Goal: Find contact information: Obtain details needed to contact an individual or organization

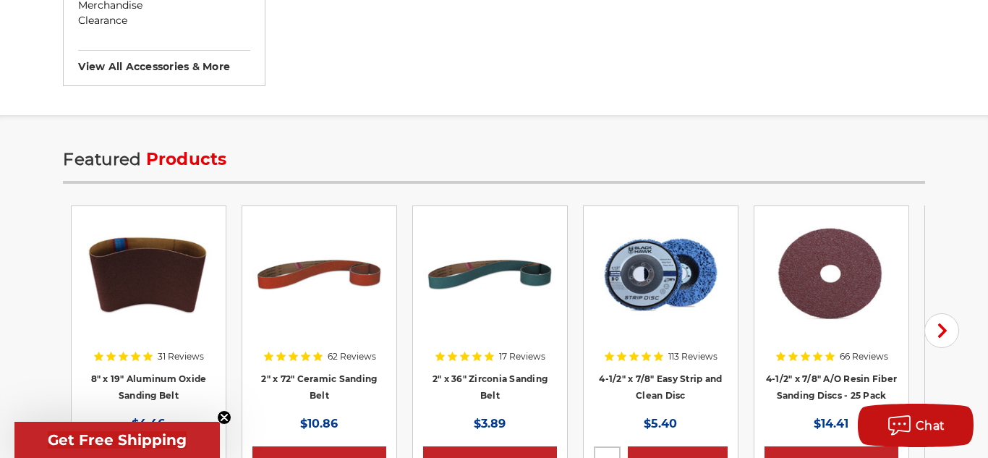
scroll to position [1809, 0]
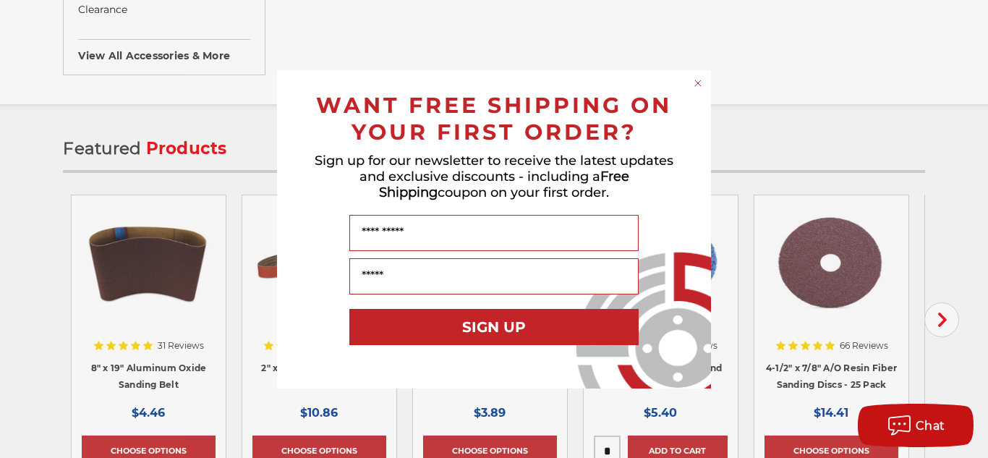
click at [693, 86] on circle "Close dialog" at bounding box center [699, 83] width 14 height 14
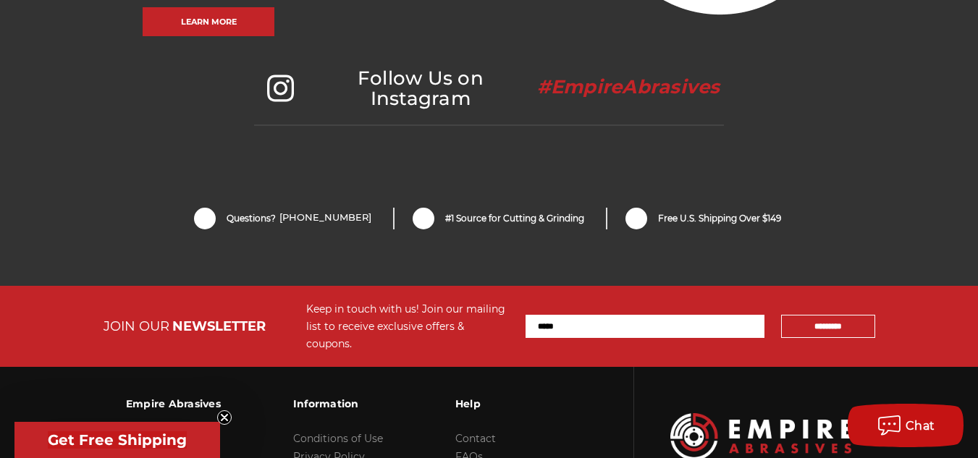
scroll to position [3256, 0]
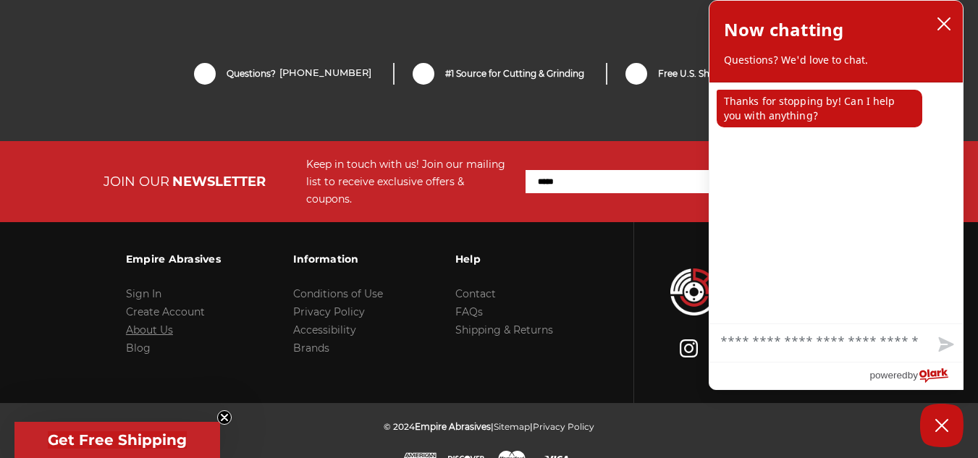
click at [154, 323] on link "About Us" at bounding box center [149, 329] width 47 height 13
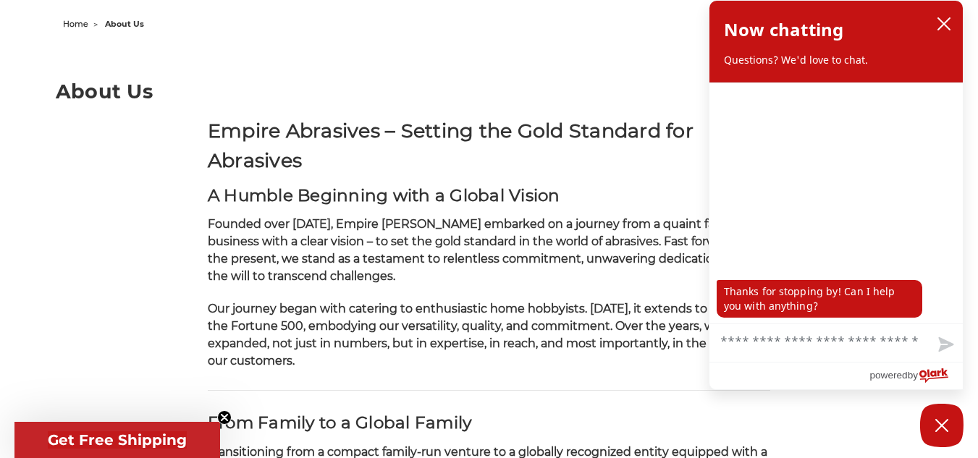
scroll to position [217, 0]
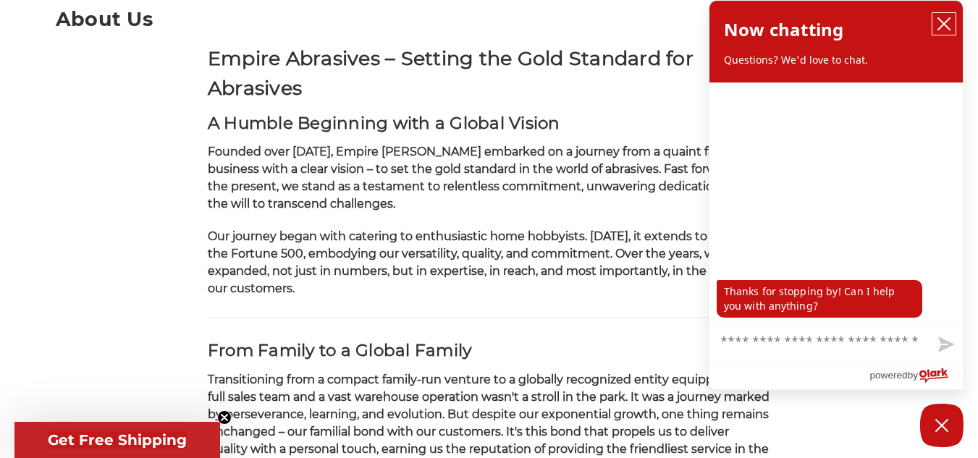
click at [940, 24] on icon "close chatbox" at bounding box center [943, 24] width 14 height 14
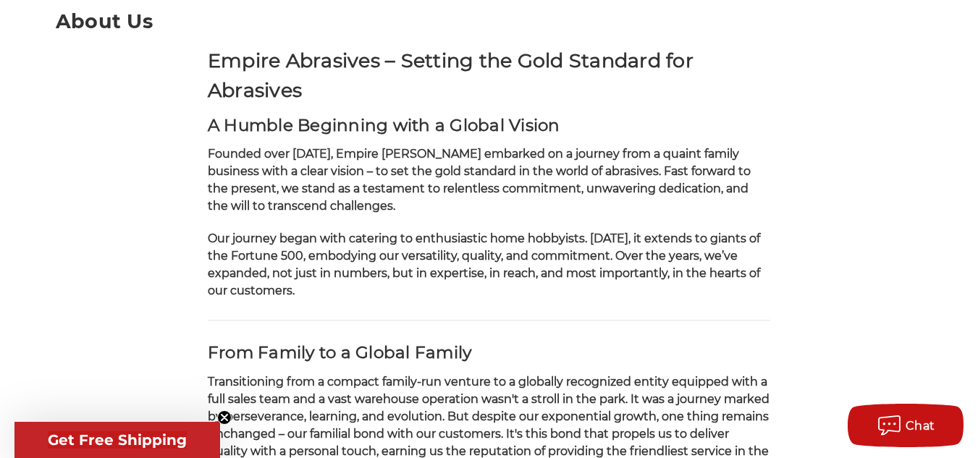
scroll to position [0, 0]
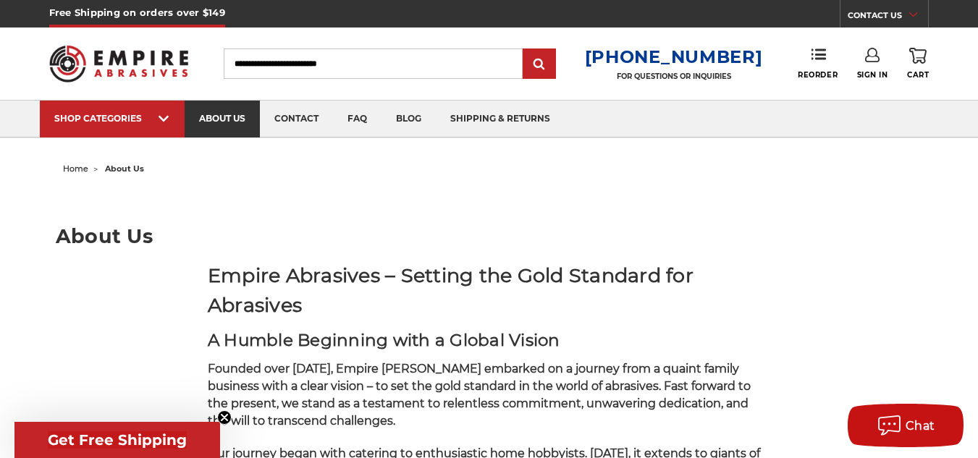
click at [234, 118] on link "about us" at bounding box center [222, 119] width 75 height 37
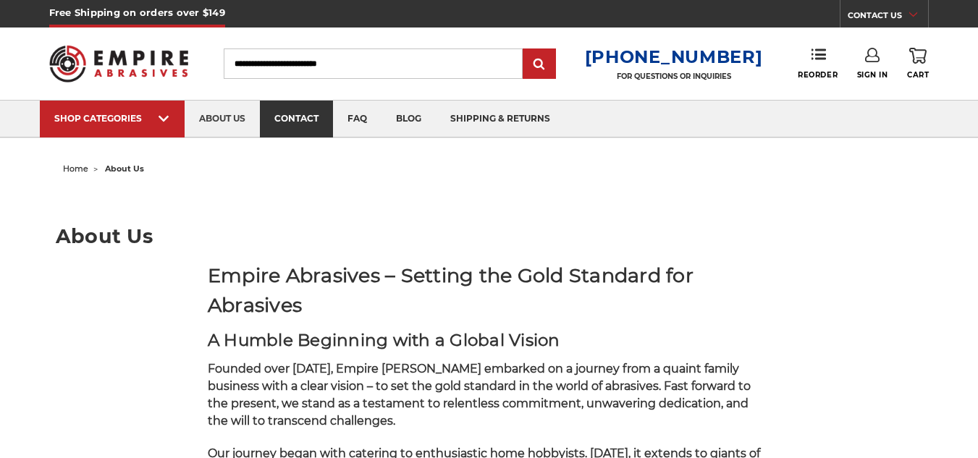
click at [297, 130] on link "contact" at bounding box center [296, 119] width 73 height 37
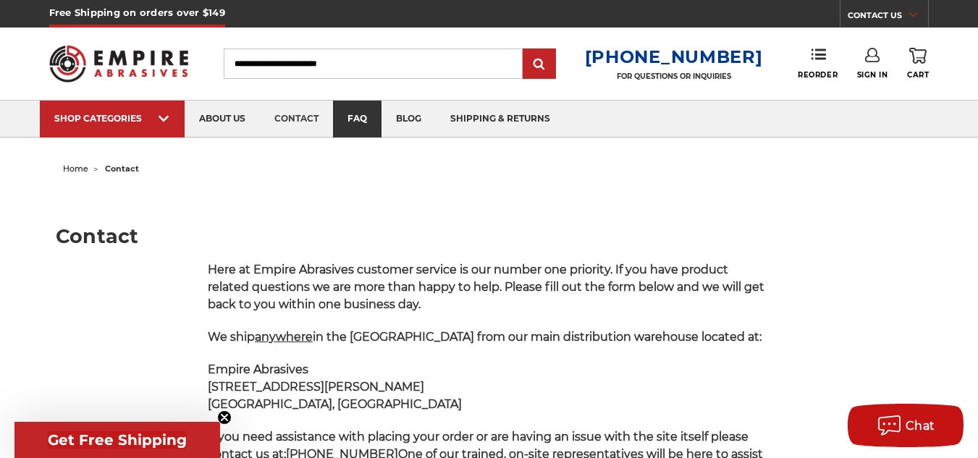
click at [365, 115] on link "faq" at bounding box center [357, 119] width 48 height 37
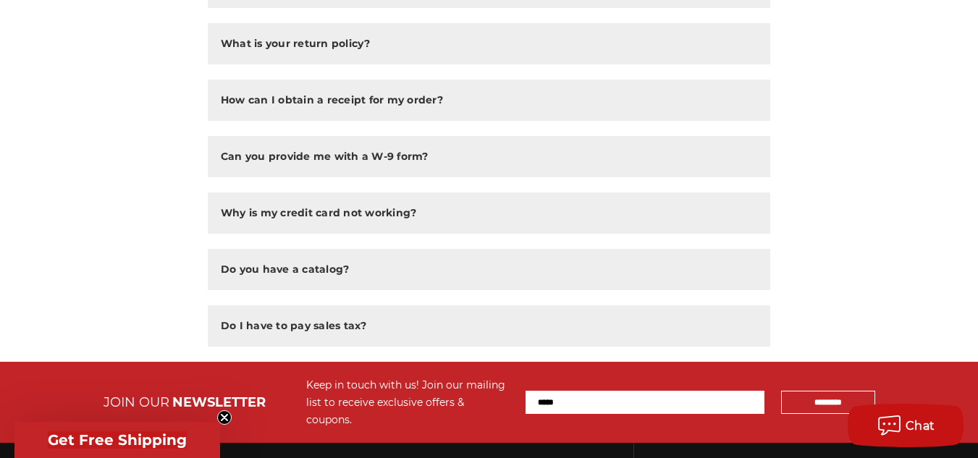
scroll to position [1272, 0]
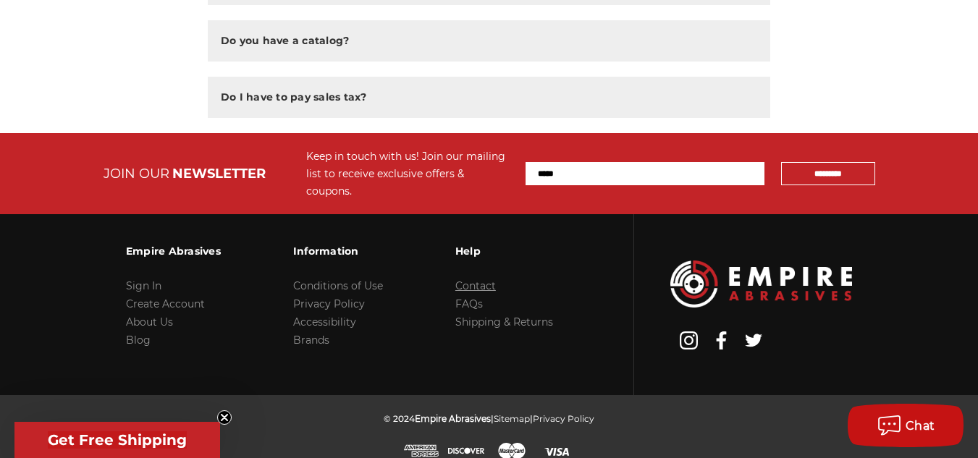
click at [465, 279] on link "Contact" at bounding box center [475, 285] width 41 height 13
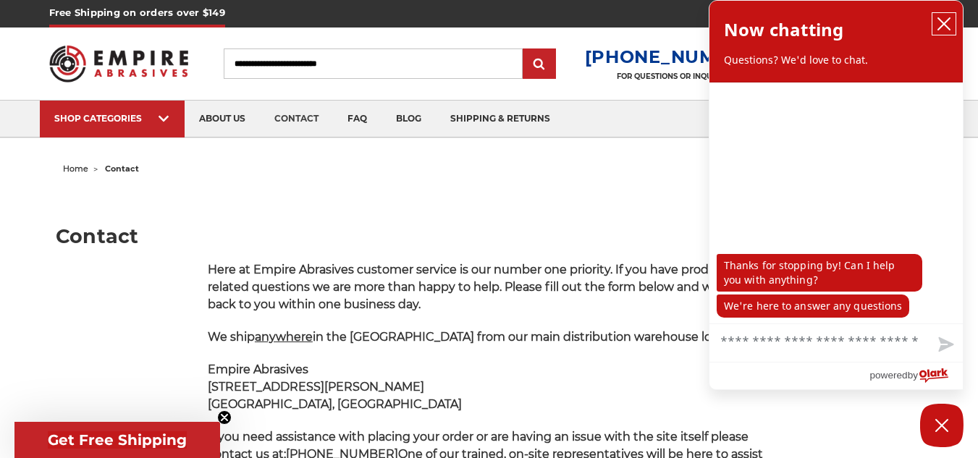
click at [951, 25] on button "close chatbox" at bounding box center [943, 24] width 23 height 22
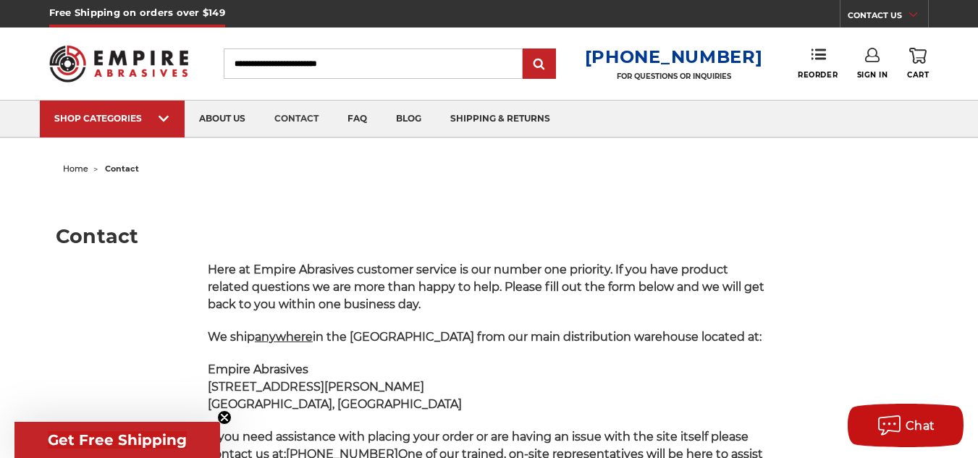
click at [384, 51] on input "Search" at bounding box center [373, 63] width 299 height 30
click at [381, 62] on input "Search" at bounding box center [373, 63] width 299 height 30
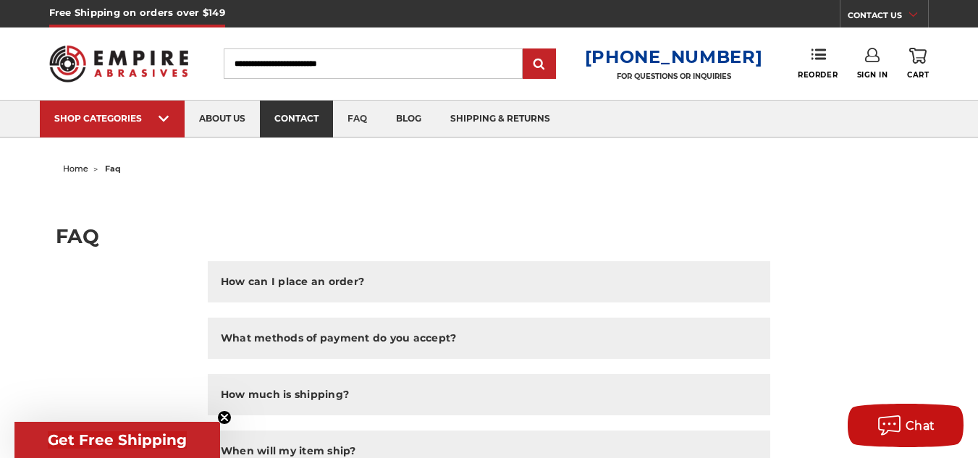
click at [306, 117] on link "contact" at bounding box center [296, 119] width 73 height 37
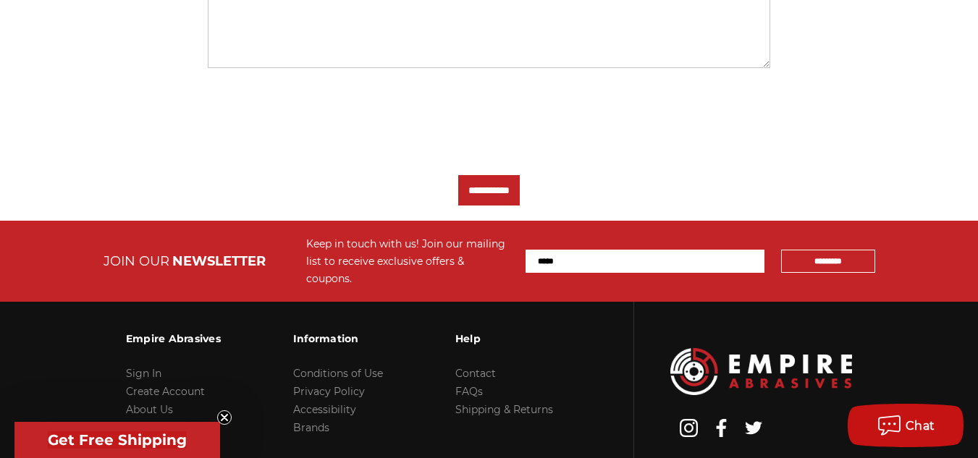
scroll to position [787, 0]
